Goal: Task Accomplishment & Management: Use online tool/utility

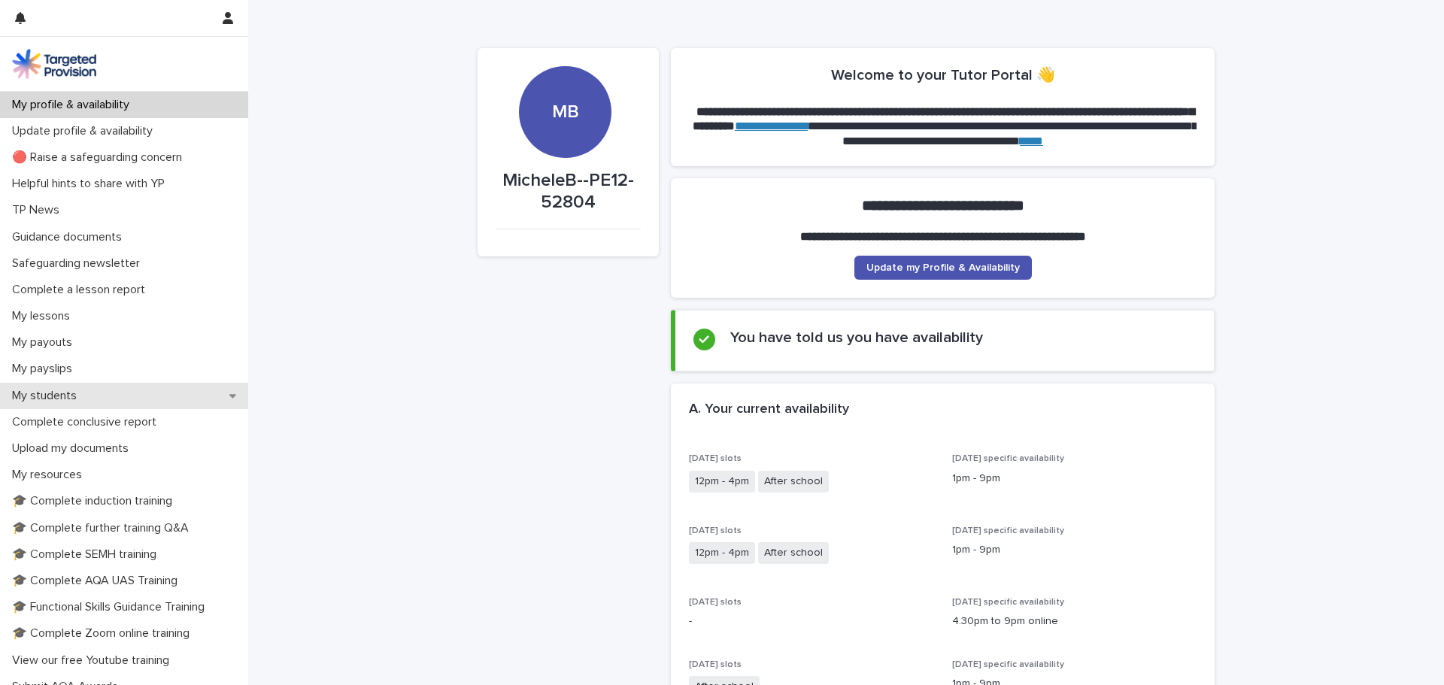
click at [102, 395] on div "My students" at bounding box center [124, 396] width 248 height 26
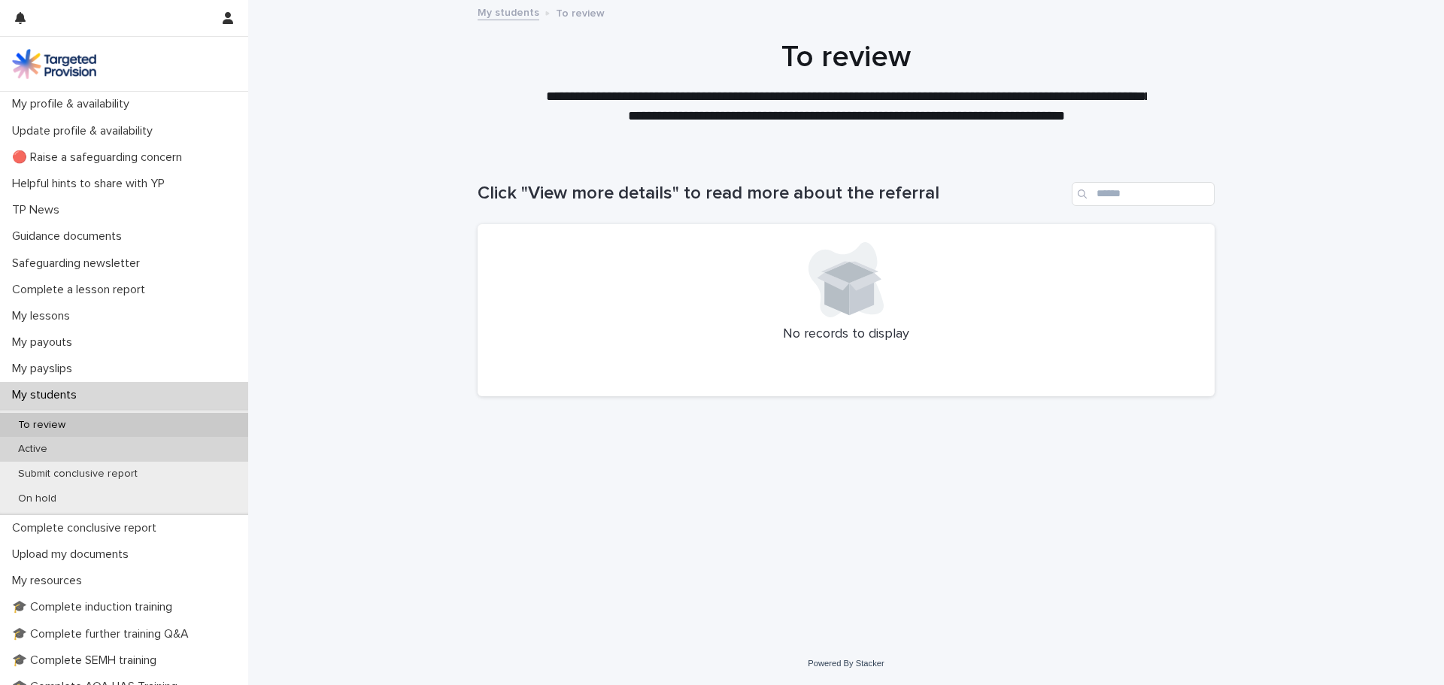
click at [21, 455] on p "Active" at bounding box center [32, 449] width 53 height 13
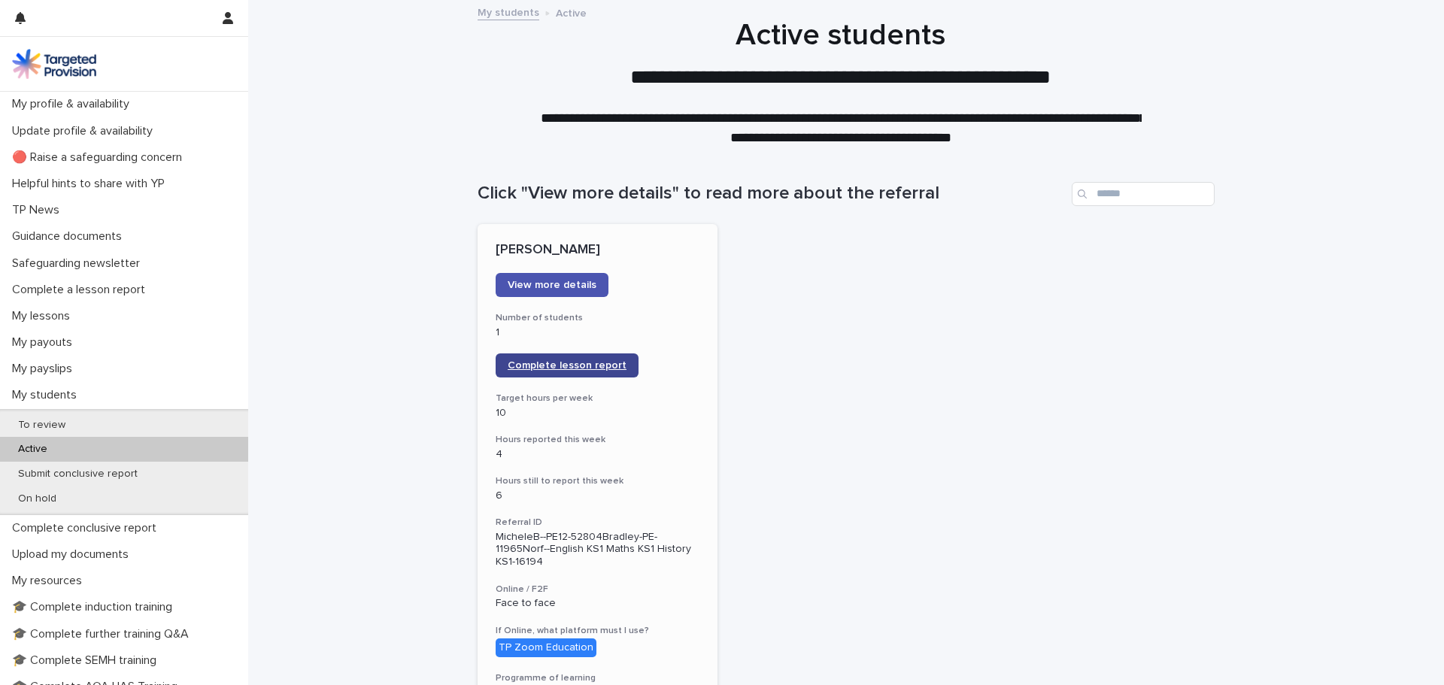
click at [581, 363] on span "Complete lesson report" at bounding box center [567, 365] width 119 height 11
click at [55, 421] on p "To review" at bounding box center [41, 425] width 71 height 13
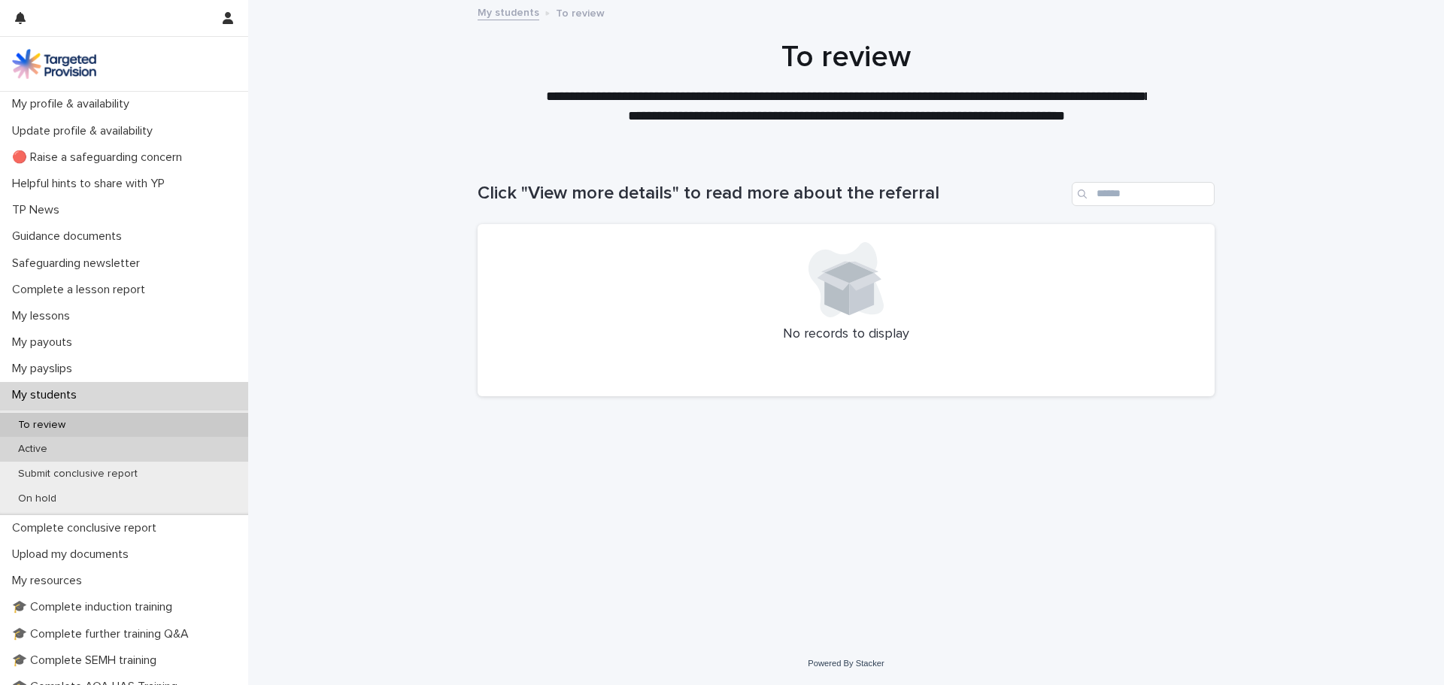
click at [54, 457] on div "Active" at bounding box center [124, 449] width 248 height 25
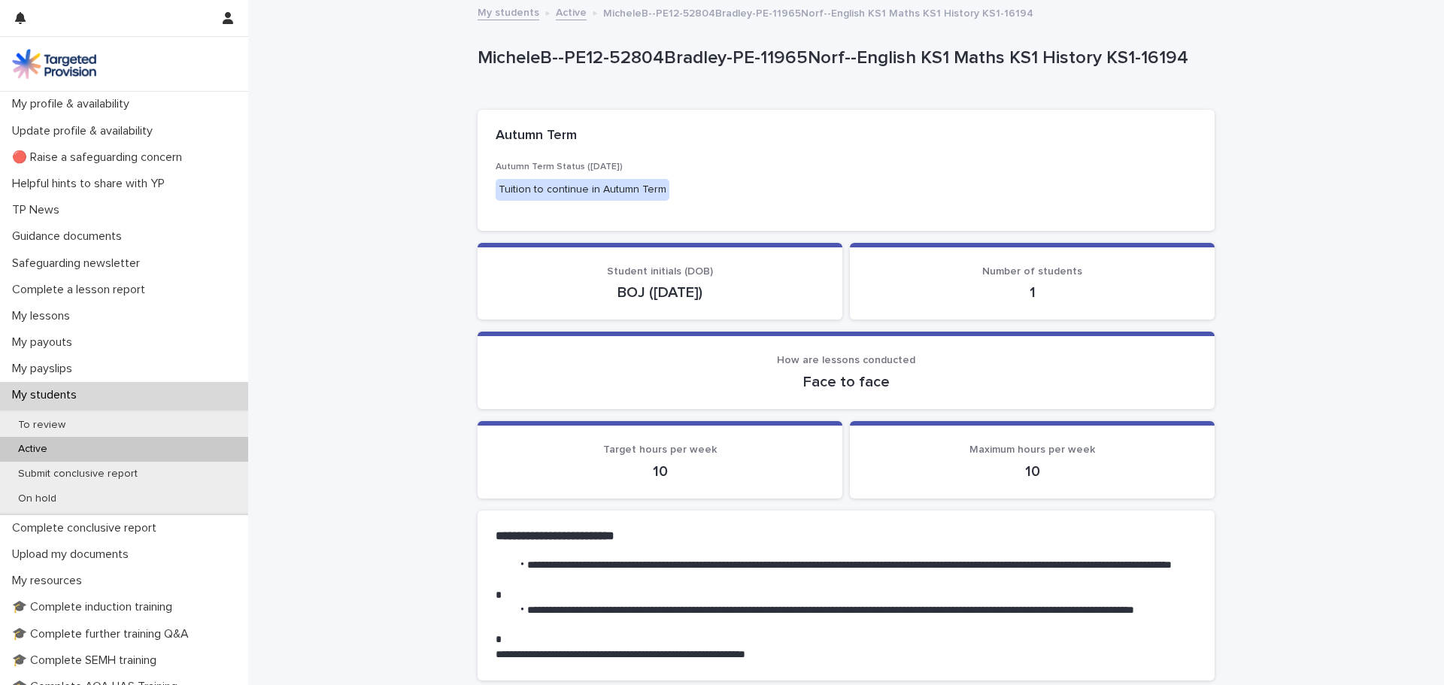
click at [502, 8] on link "My students" at bounding box center [509, 11] width 62 height 17
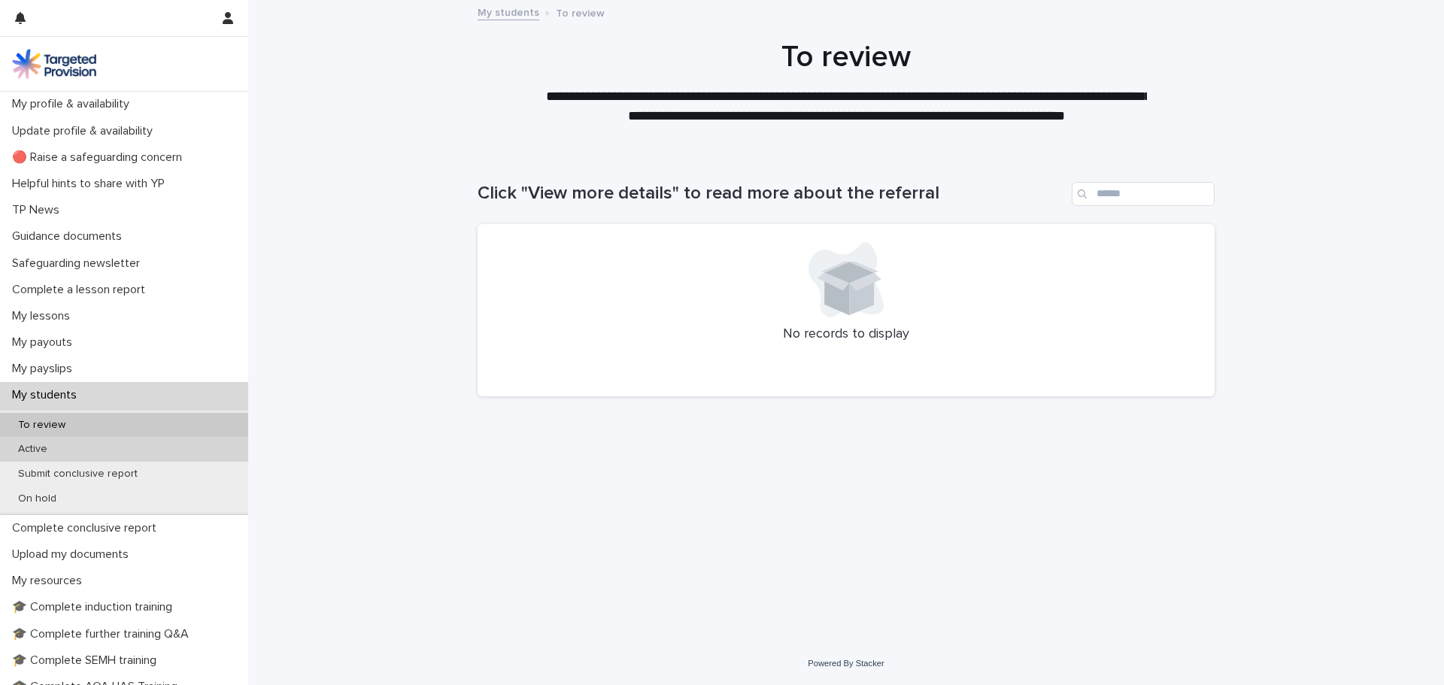
click at [53, 443] on p "Active" at bounding box center [32, 449] width 53 height 13
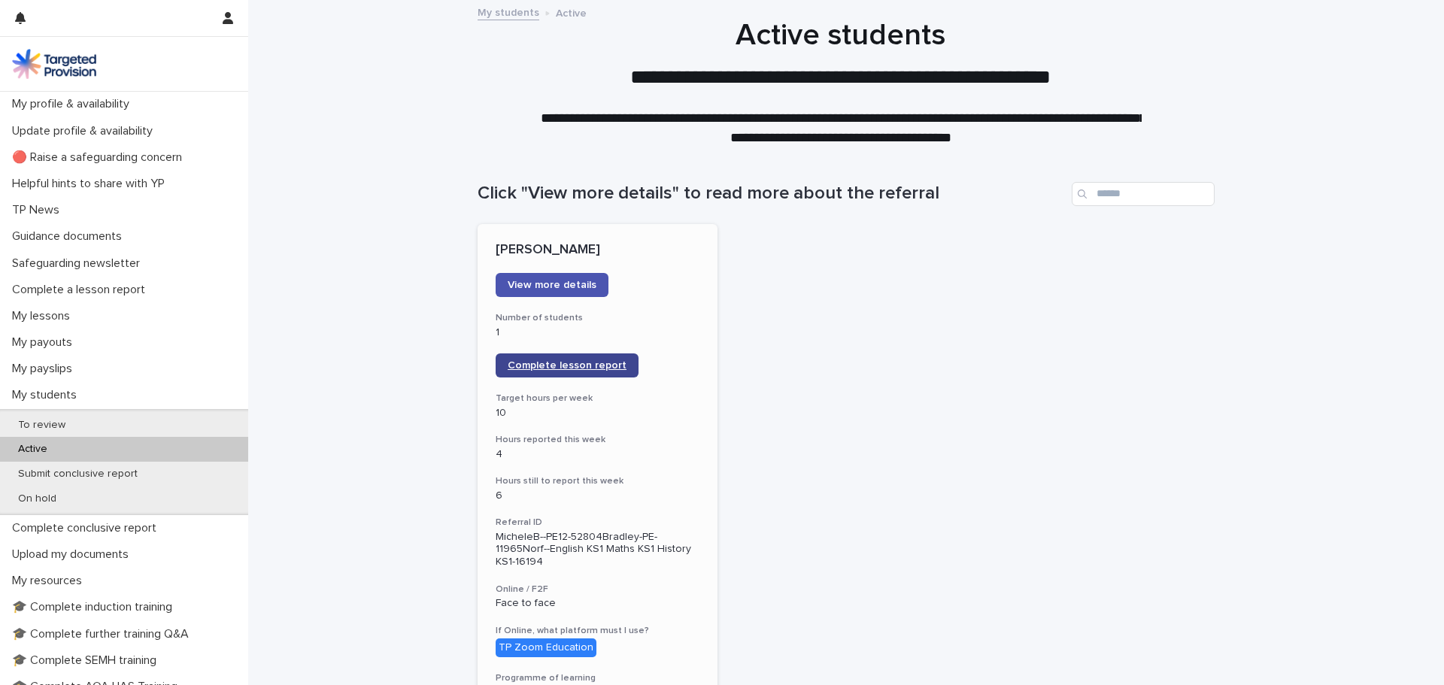
click at [600, 362] on span "Complete lesson report" at bounding box center [567, 365] width 119 height 11
